Goal: Transaction & Acquisition: Subscribe to service/newsletter

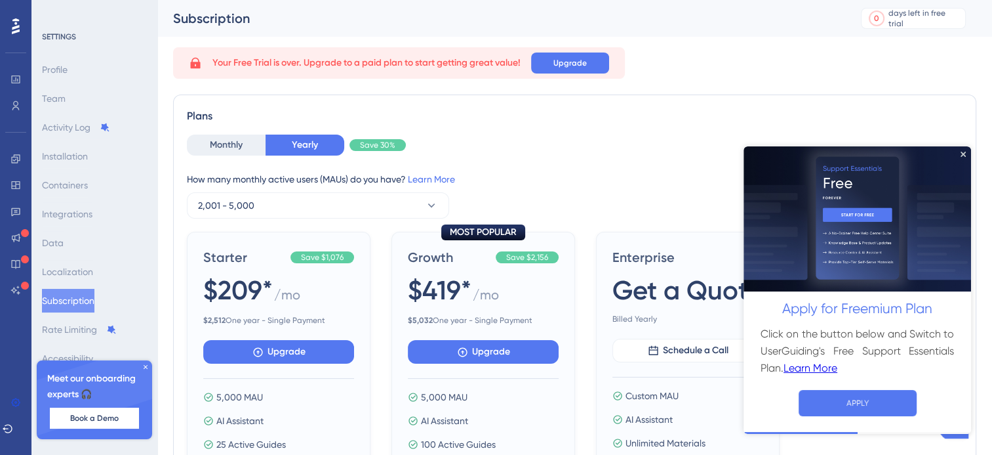
click at [966, 153] on img at bounding box center [858, 219] width 228 height 146
click at [143, 365] on icon at bounding box center [146, 367] width 8 height 8
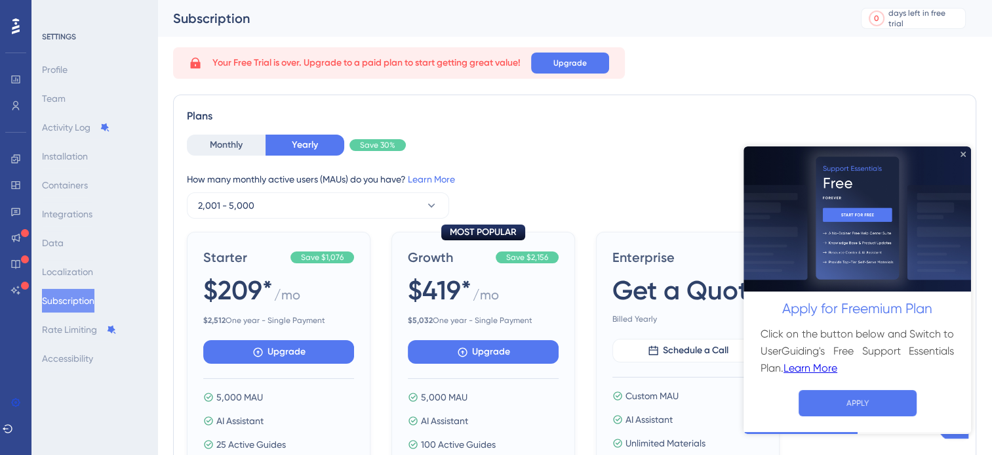
click at [964, 154] on icon "Close Preview" at bounding box center [963, 153] width 5 height 5
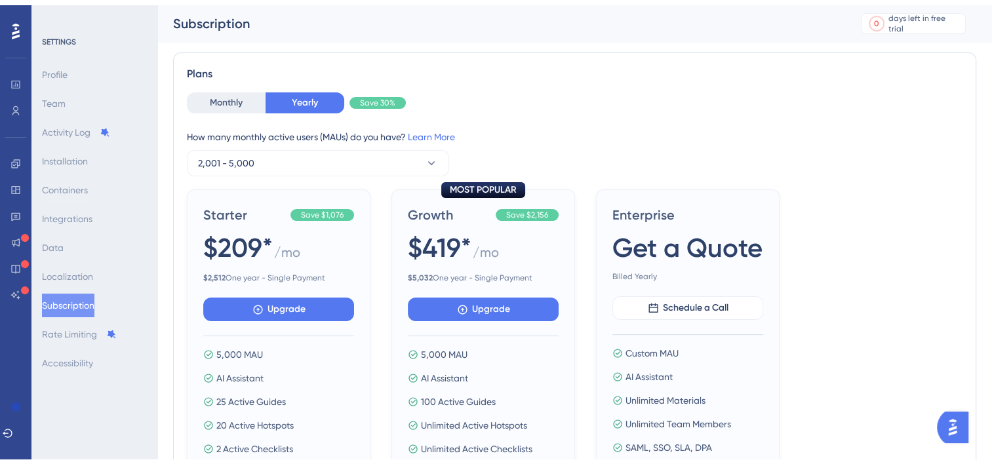
scroll to position [66, 0]
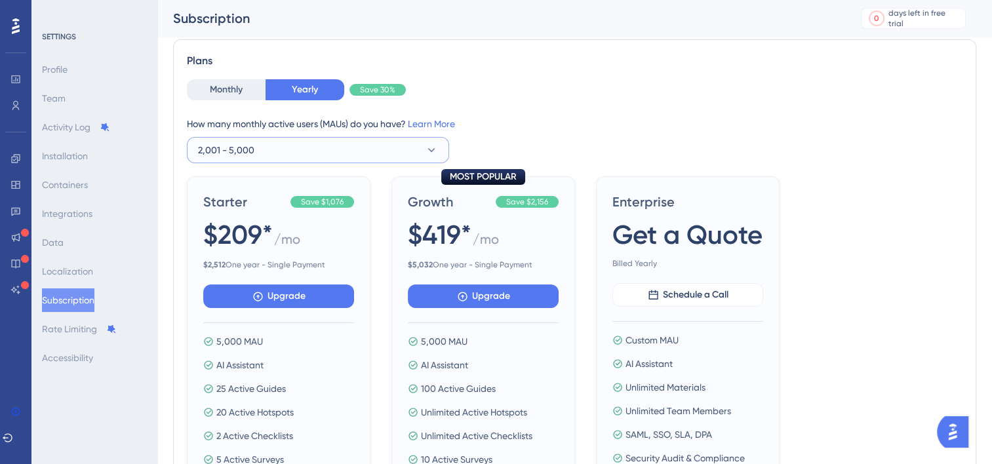
click at [425, 155] on icon at bounding box center [431, 150] width 13 height 13
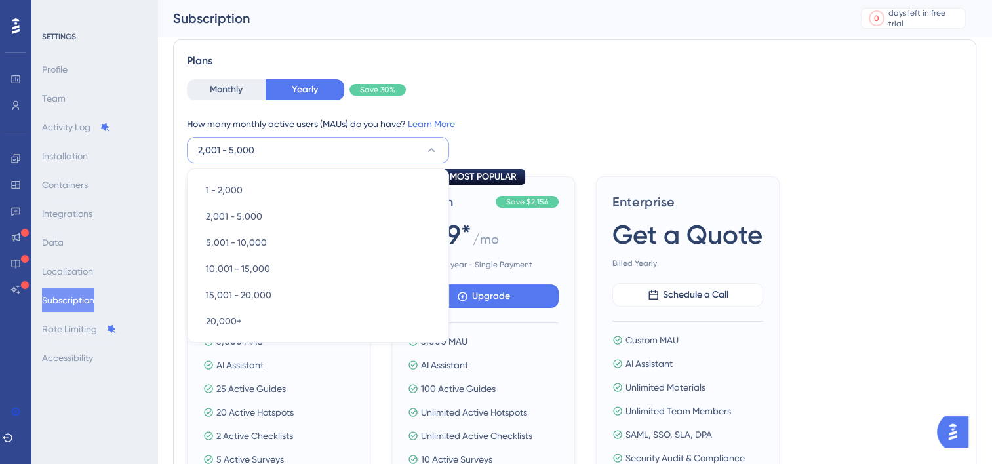
scroll to position [87, 0]
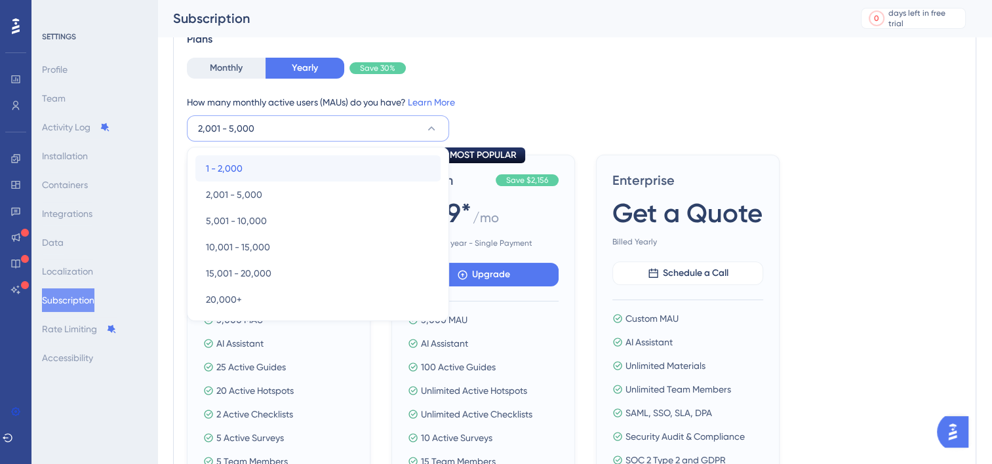
click at [384, 170] on div "1 - 2,000 1 - 2,000" at bounding box center [318, 168] width 224 height 26
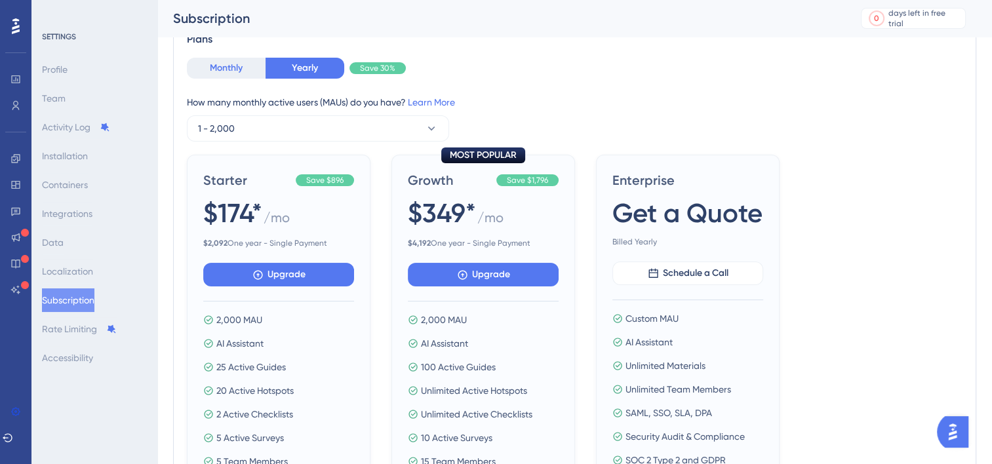
click at [231, 73] on button "Monthly" at bounding box center [226, 68] width 79 height 21
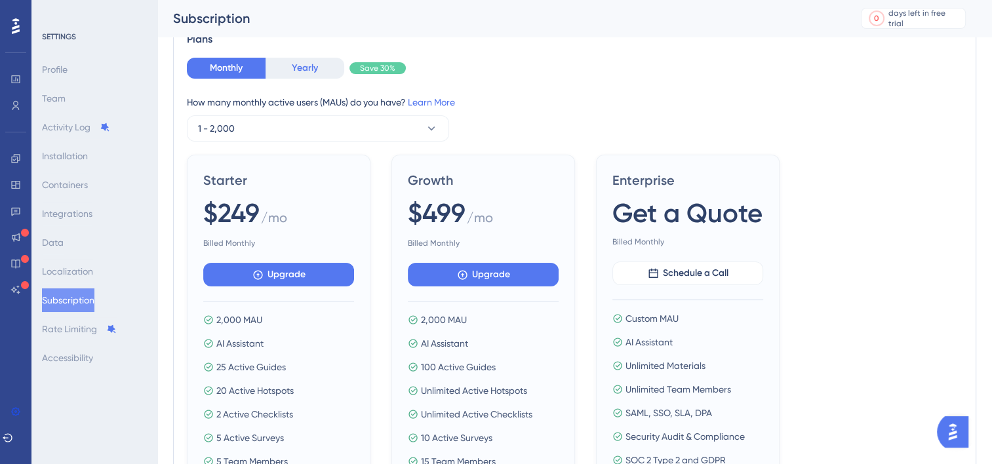
click at [294, 71] on button "Yearly" at bounding box center [305, 68] width 79 height 21
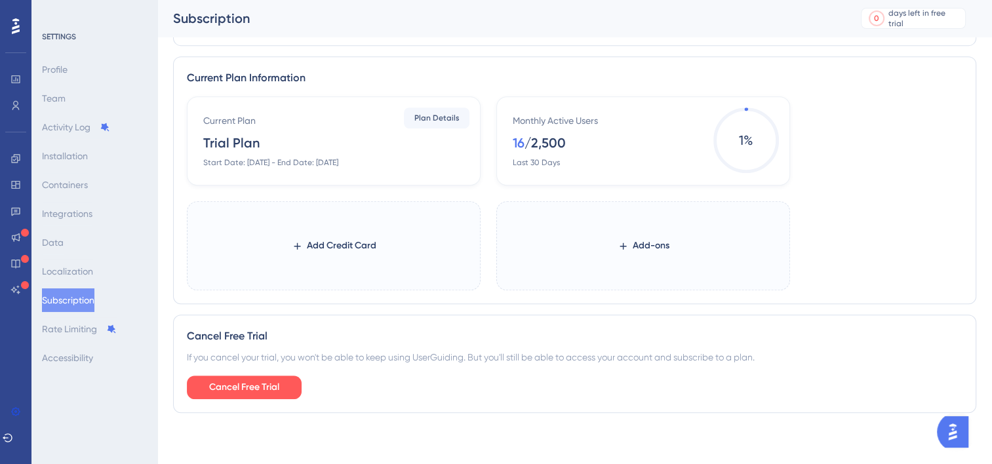
scroll to position [525, 0]
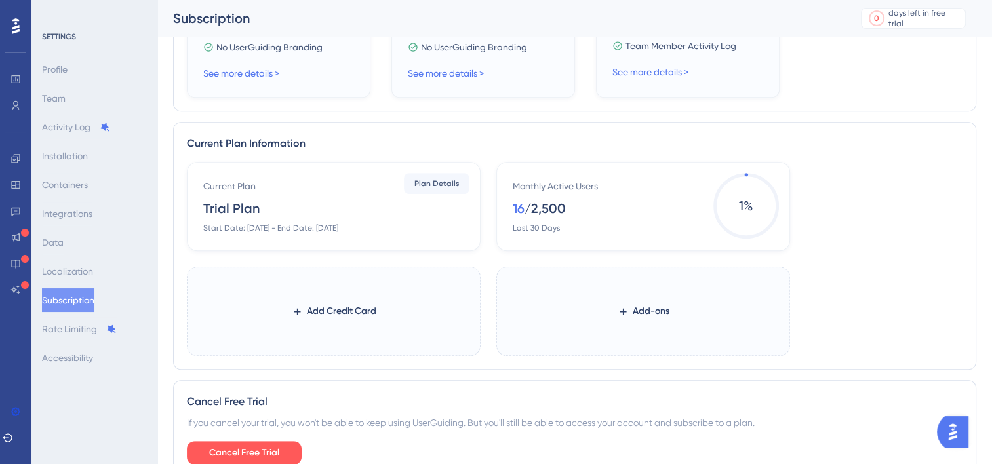
click at [403, 293] on label "Add Credit Card" at bounding box center [334, 311] width 294 height 89
click at [398, 300] on button "Add Credit Card" at bounding box center [334, 312] width 127 height 24
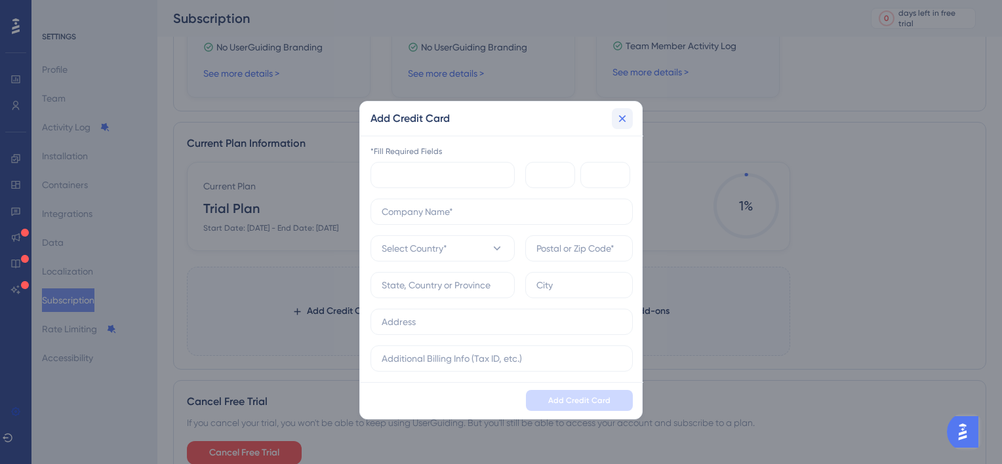
click at [626, 121] on icon at bounding box center [622, 118] width 13 height 13
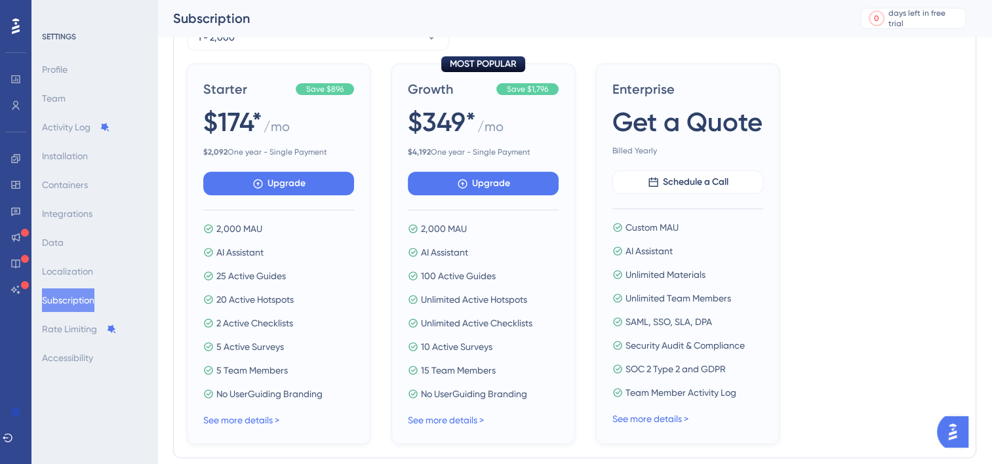
scroll to position [132, 0]
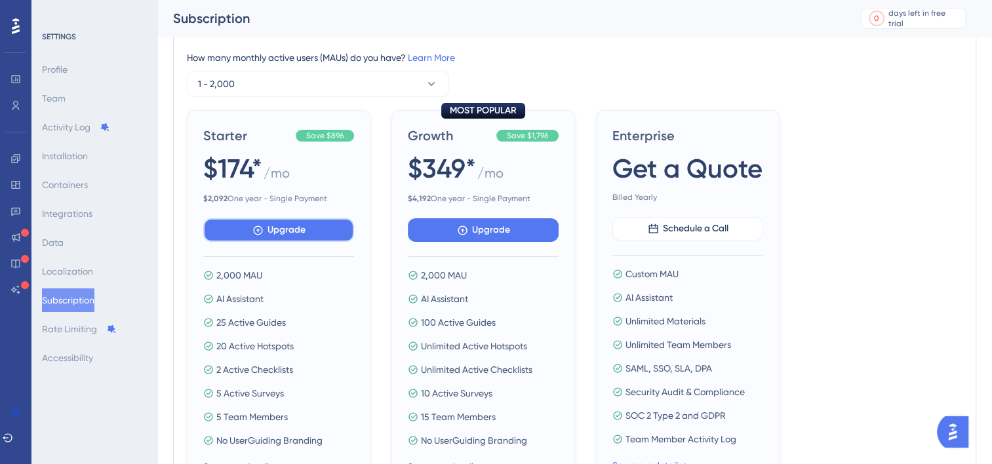
click at [291, 228] on span "Upgrade" at bounding box center [287, 230] width 38 height 16
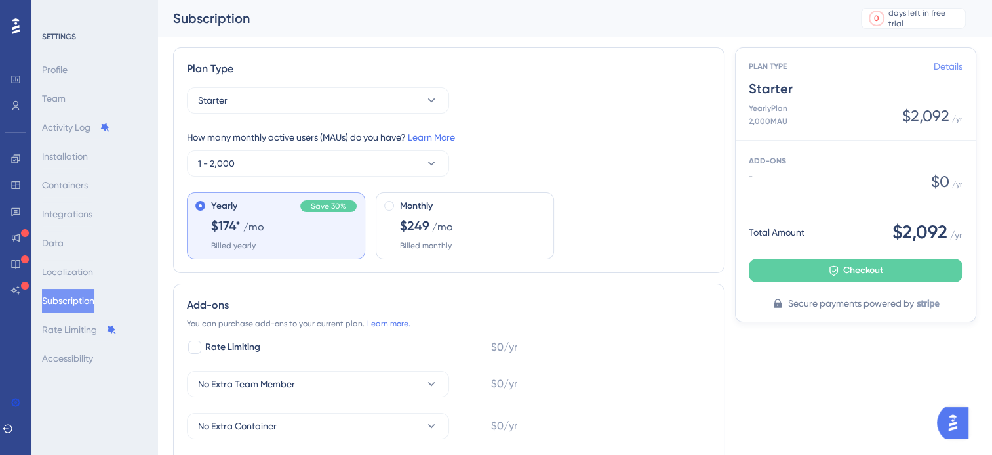
click at [960, 68] on link "Details" at bounding box center [948, 66] width 29 height 16
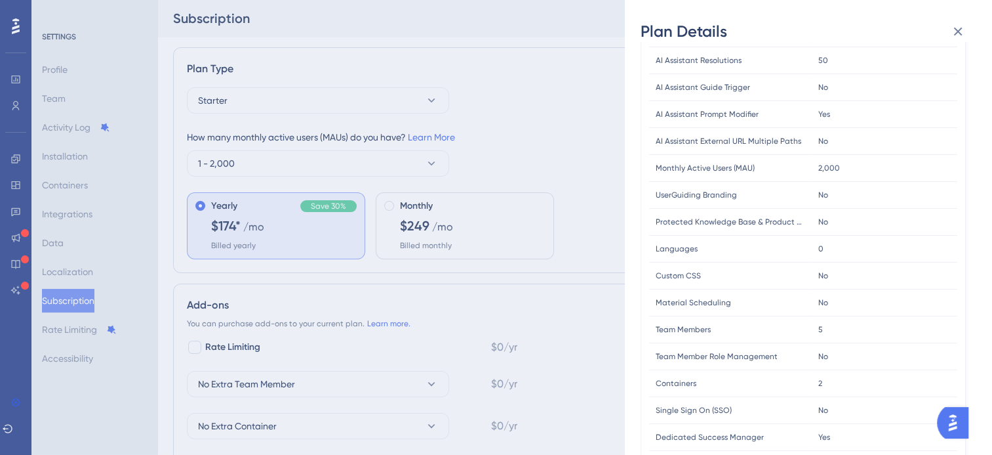
scroll to position [356, 0]
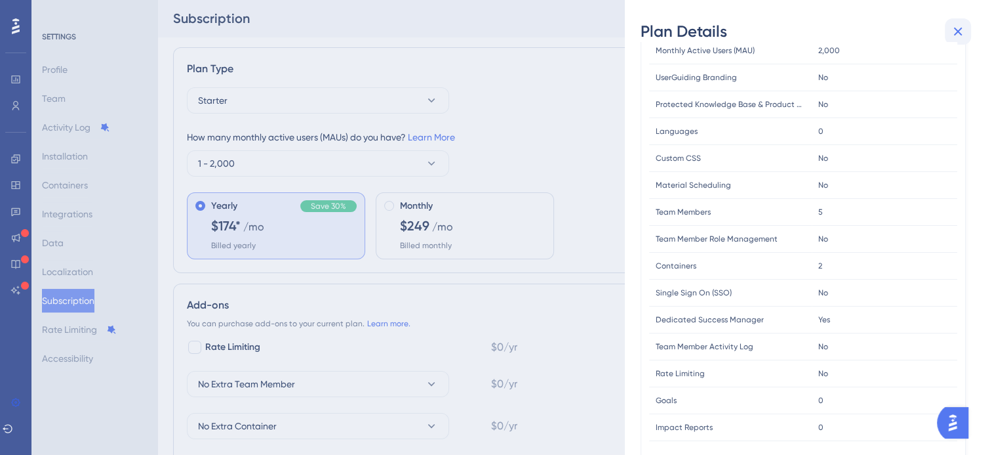
click at [960, 38] on icon at bounding box center [958, 32] width 16 height 16
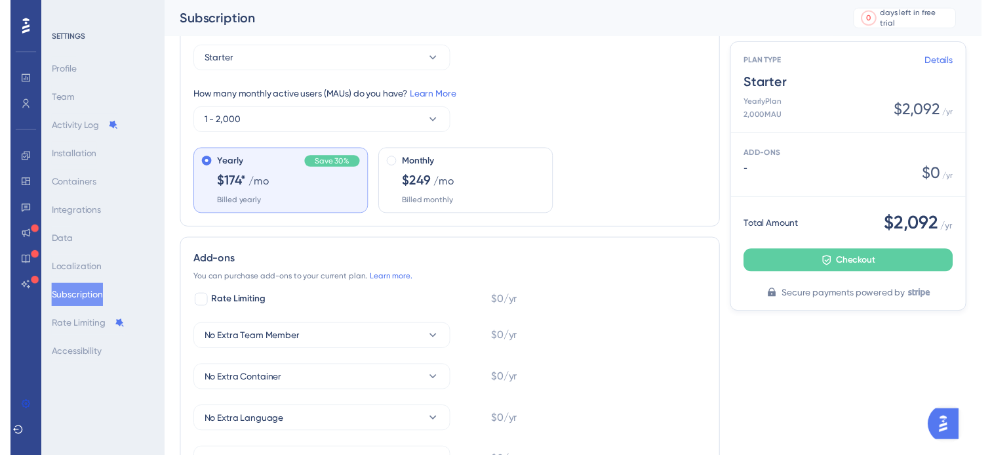
scroll to position [0, 0]
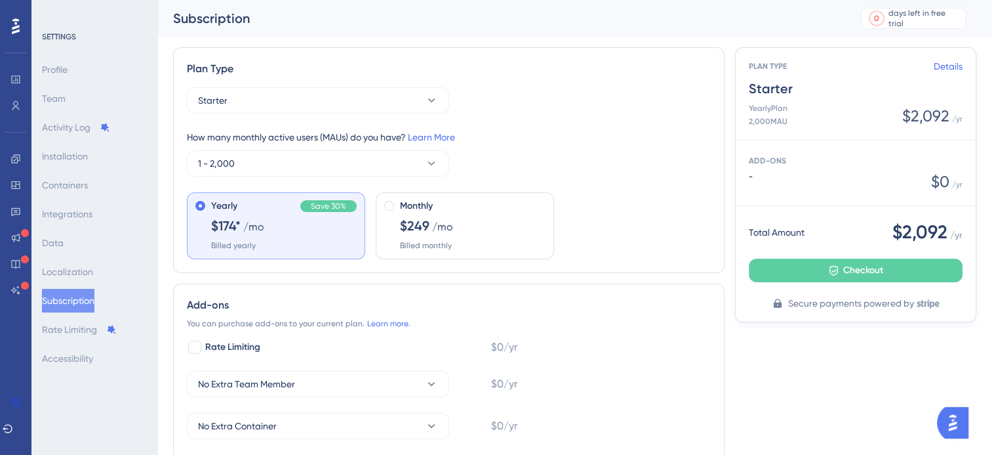
click at [804, 28] on div "Subscription 0 days left in free trial Click to see upgrade options" at bounding box center [574, 18] width 835 height 37
click at [729, 31] on div "Subscription 0 days left in free trial Click to see upgrade options" at bounding box center [574, 18] width 835 height 37
drag, startPoint x: 889, startPoint y: 232, endPoint x: 964, endPoint y: 231, distance: 74.8
click at [964, 231] on div "Total Amount $2,092 / yr Checkout Secure payments powered by" at bounding box center [856, 263] width 240 height 115
copy div "$2,092 / yr"
